Goal: Information Seeking & Learning: Learn about a topic

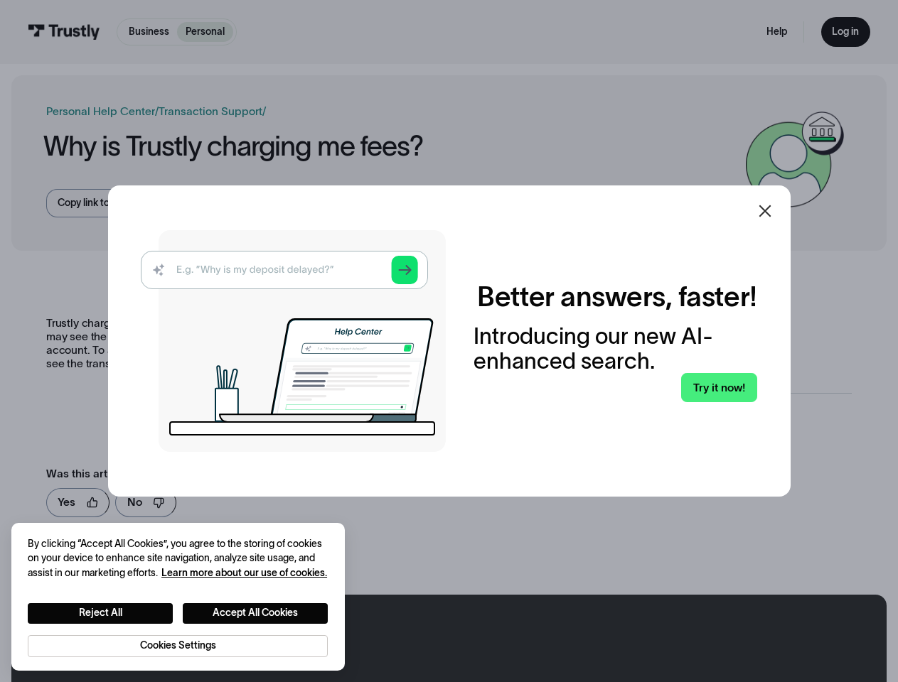
click at [446, 341] on img at bounding box center [293, 341] width 305 height 222
click at [770, 211] on icon at bounding box center [764, 211] width 12 height 12
click at [100, 613] on button "Reject All" at bounding box center [100, 613] width 145 height 21
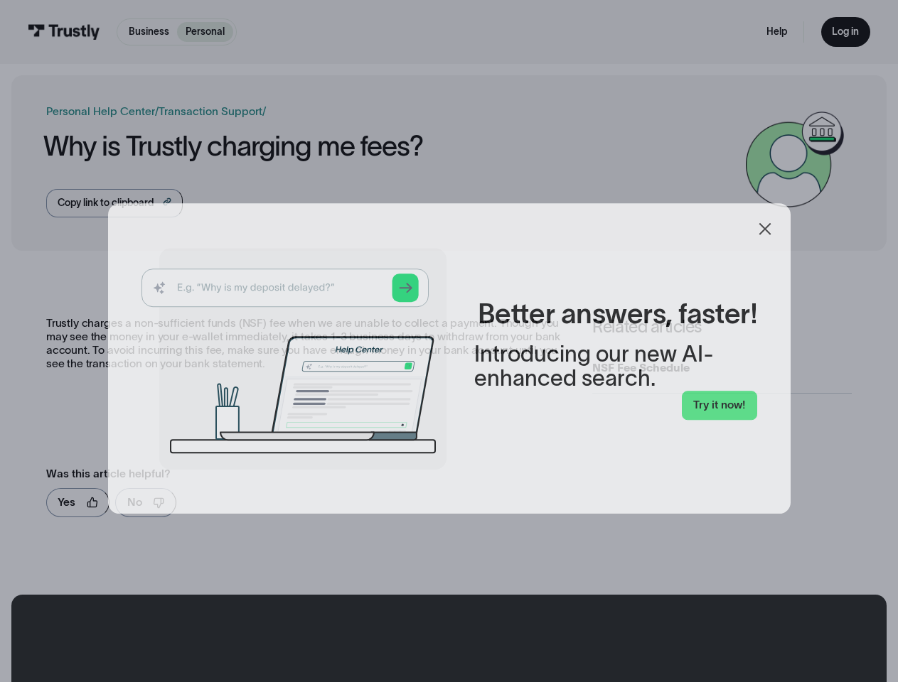
click at [256, 613] on button "Accept All Cookies" at bounding box center [255, 613] width 145 height 21
